Goal: Task Accomplishment & Management: Use online tool/utility

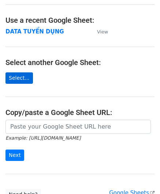
scroll to position [98, 0]
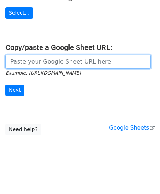
click at [38, 69] on input "url" at bounding box center [78, 62] width 146 height 14
paste input "https://docs.google.com/spreadsheets/d/1KZ7mIKUru3GcC_K2wVEfG_VsEb4I4bOScueJoPE…"
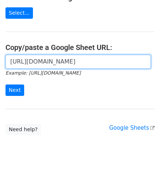
scroll to position [0, 209]
type input "https://docs.google.com/spreadsheets/d/1KZ7mIKUru3GcC_K2wVEfG_VsEb4I4bOScueJoPE…"
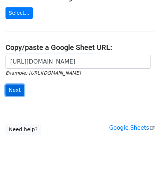
click at [16, 92] on input "Next" at bounding box center [14, 89] width 19 height 11
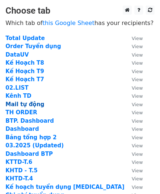
click at [22, 102] on strong "Mail tự động" at bounding box center [24, 104] width 39 height 7
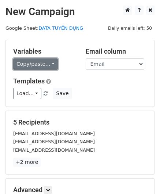
click at [38, 64] on link "Copy/paste..." at bounding box center [35, 63] width 45 height 11
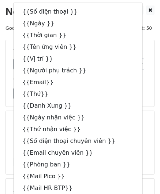
click at [125, 86] on div "Templates Load... Thư mời phỏng vấn BTP Thư cảm ơn Thư mời nhận việc BTP Thư nh…" at bounding box center [80, 88] width 145 height 22
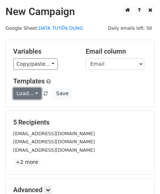
click at [34, 93] on link "Load..." at bounding box center [27, 93] width 28 height 11
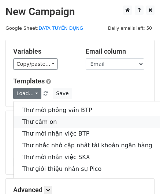
click at [44, 122] on link "Thư cảm ơn" at bounding box center [88, 122] width 148 height 12
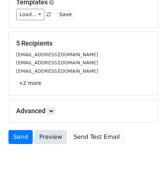
scroll to position [91, 0]
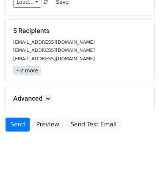
click at [31, 69] on link "+2 more" at bounding box center [26, 70] width 27 height 9
